Goal: Check status: Check status

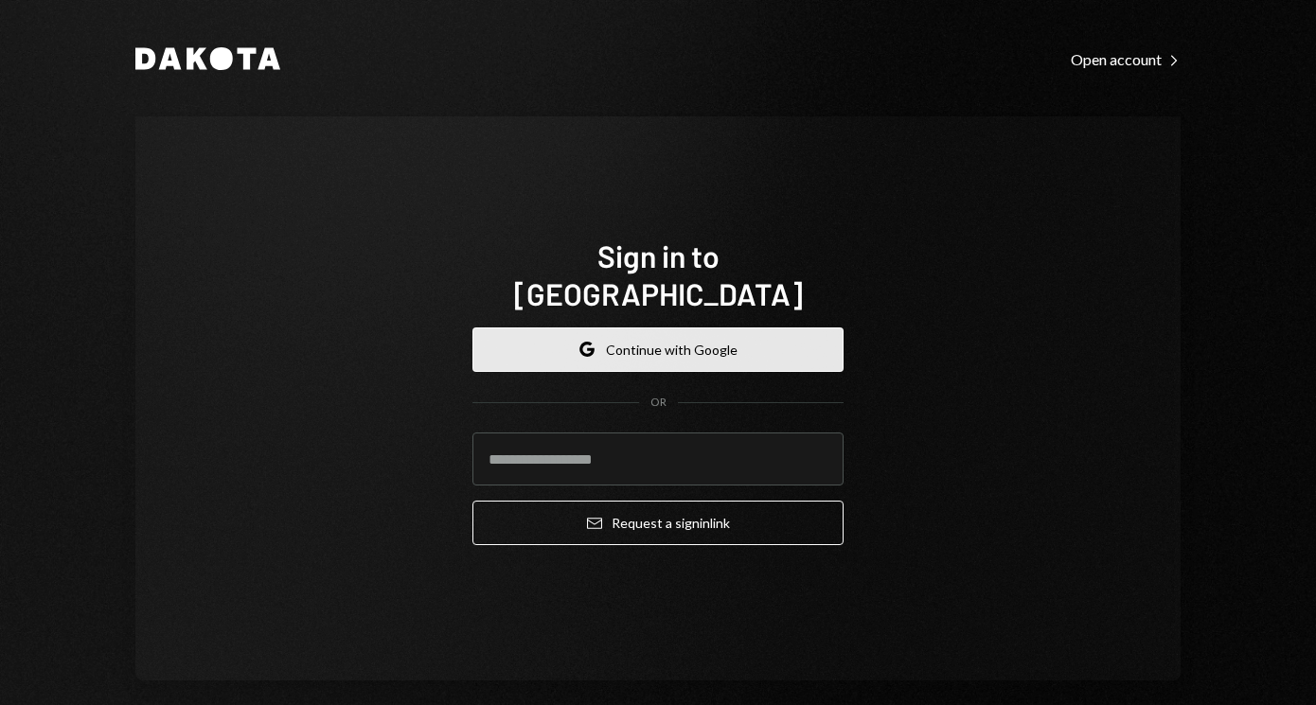
click at [661, 328] on button "Google Continue with Google" at bounding box center [657, 350] width 371 height 44
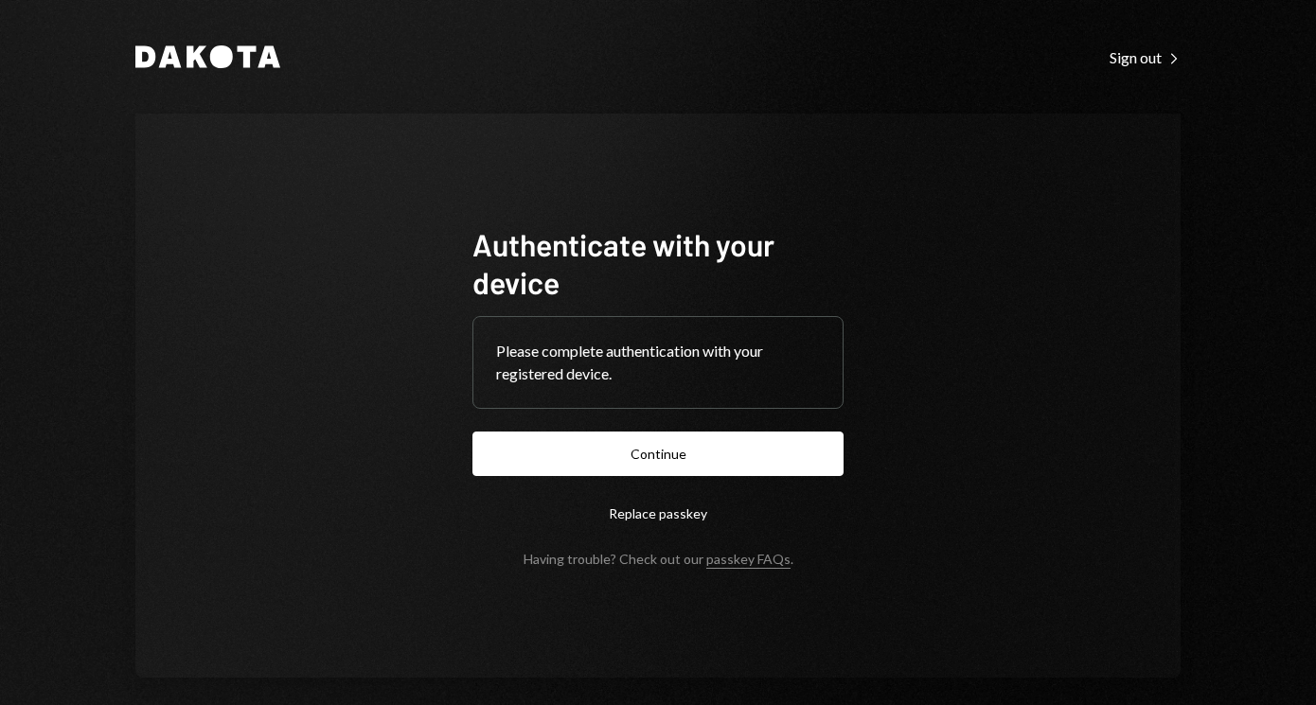
click at [621, 459] on button "Continue" at bounding box center [657, 454] width 371 height 44
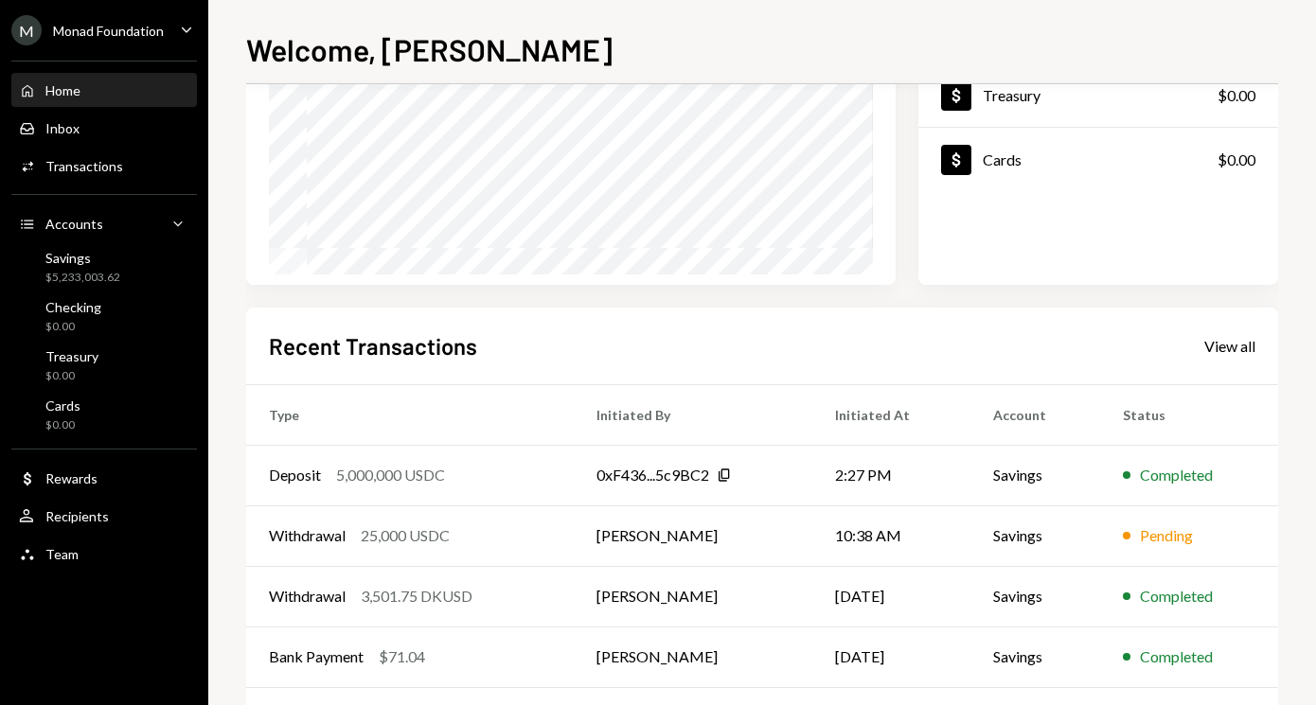
scroll to position [279, 0]
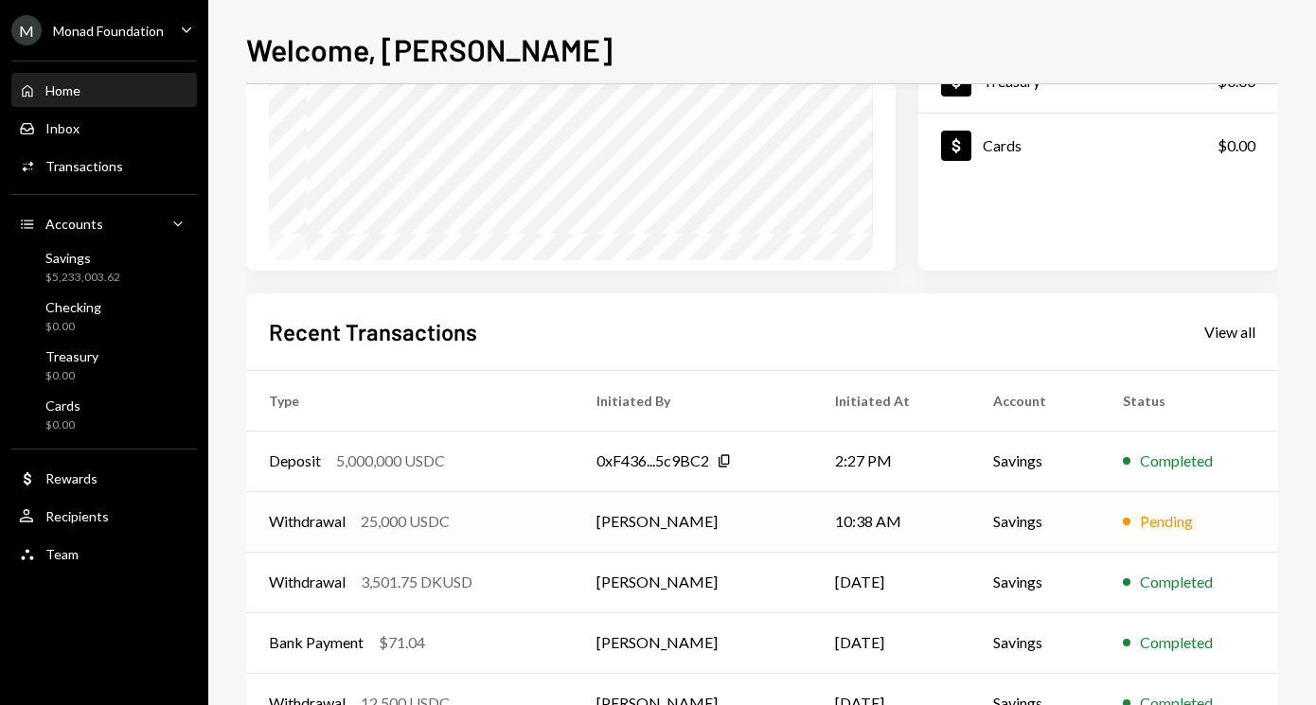
click at [941, 531] on td "10:38 AM" at bounding box center [891, 521] width 158 height 61
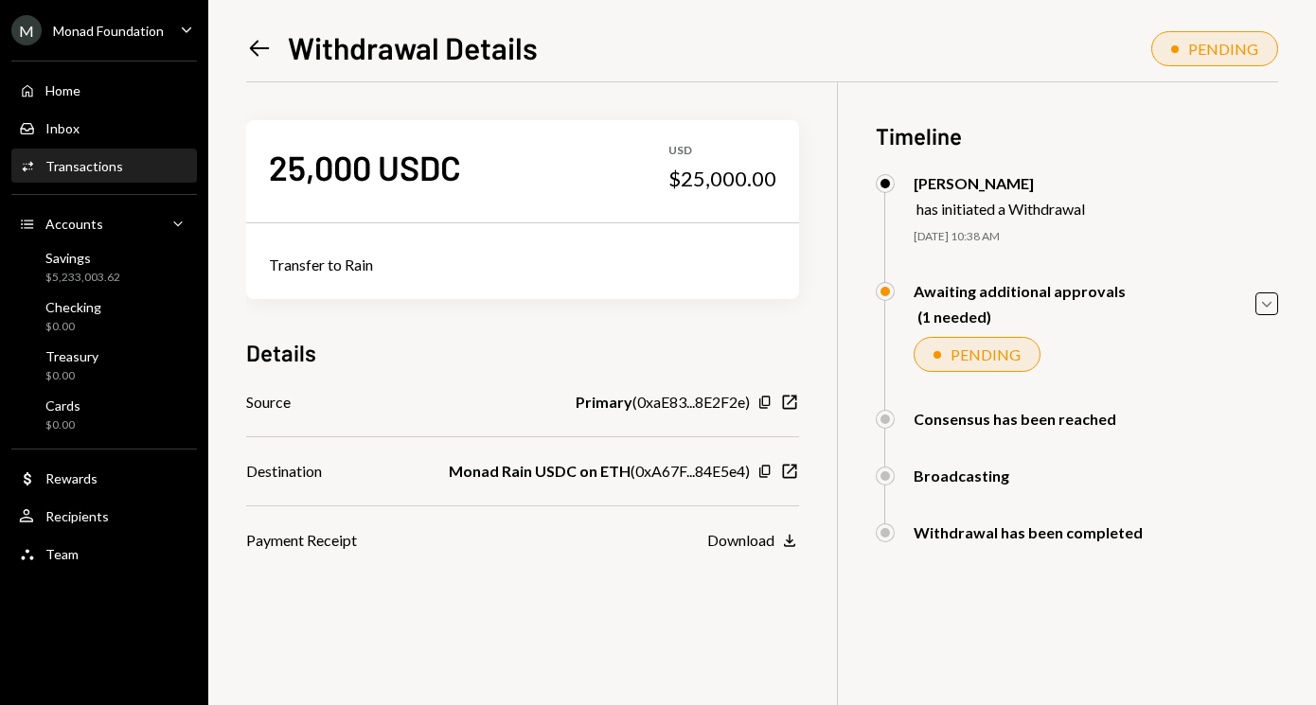
click at [1009, 353] on div "PENDING" at bounding box center [985, 355] width 70 height 18
click at [1265, 305] on icon "Caret Down" at bounding box center [1266, 303] width 21 height 21
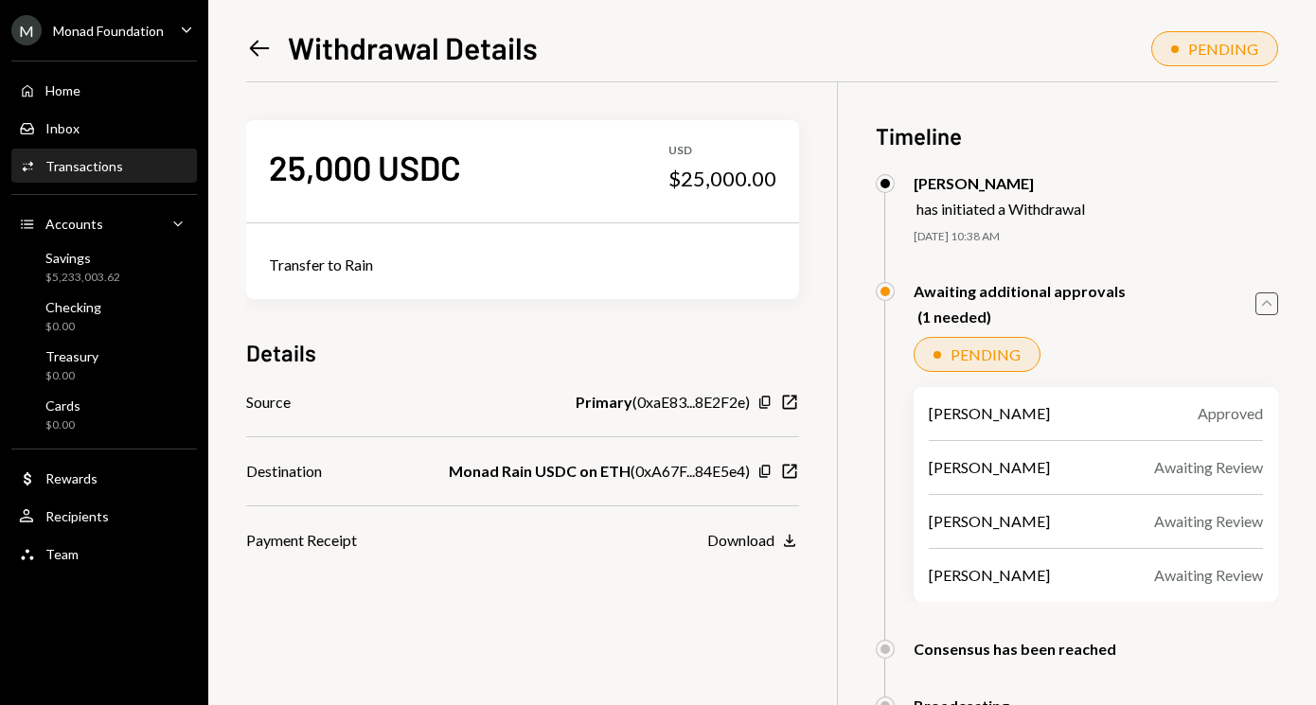
click at [258, 45] on icon "Left Arrow" at bounding box center [259, 48] width 27 height 27
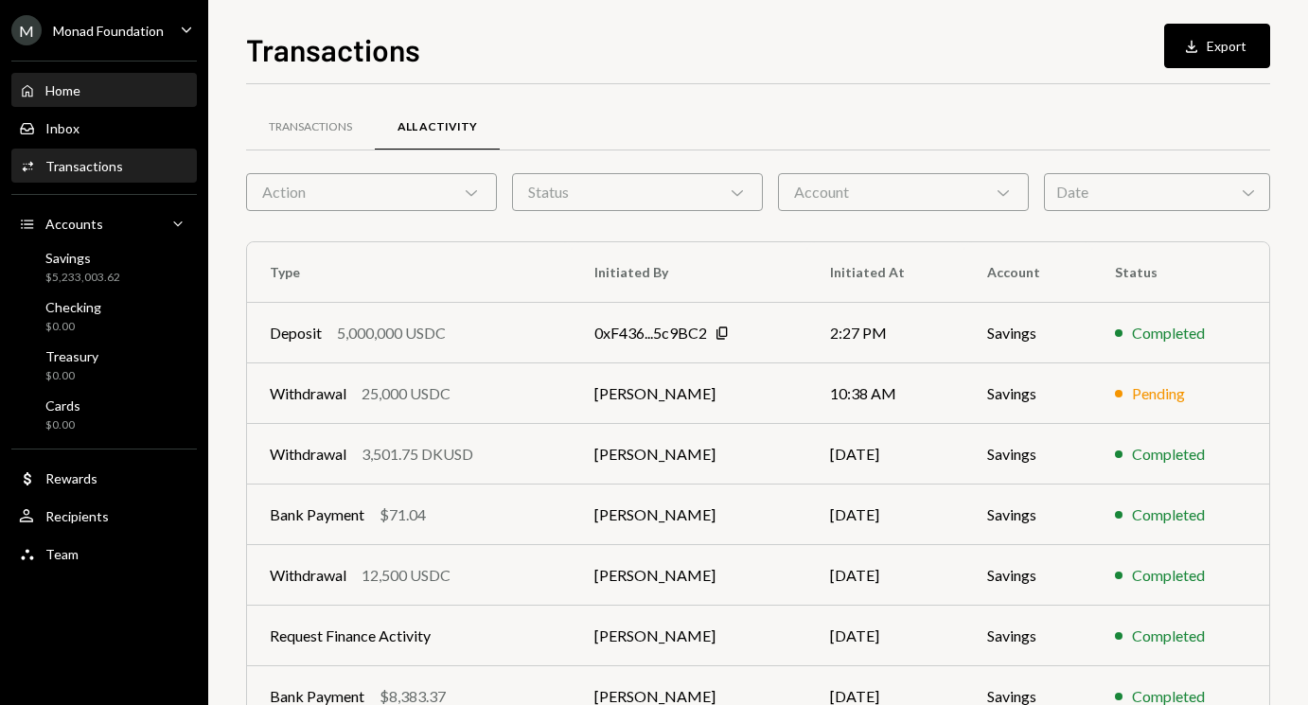
click at [120, 84] on div "Home Home" at bounding box center [104, 90] width 170 height 17
